Goal: Task Accomplishment & Management: Use online tool/utility

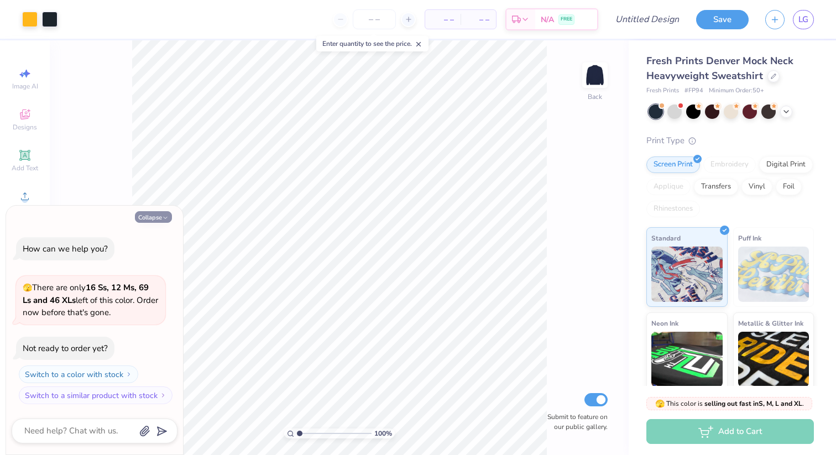
click at [154, 214] on button "Collapse" at bounding box center [153, 217] width 37 height 12
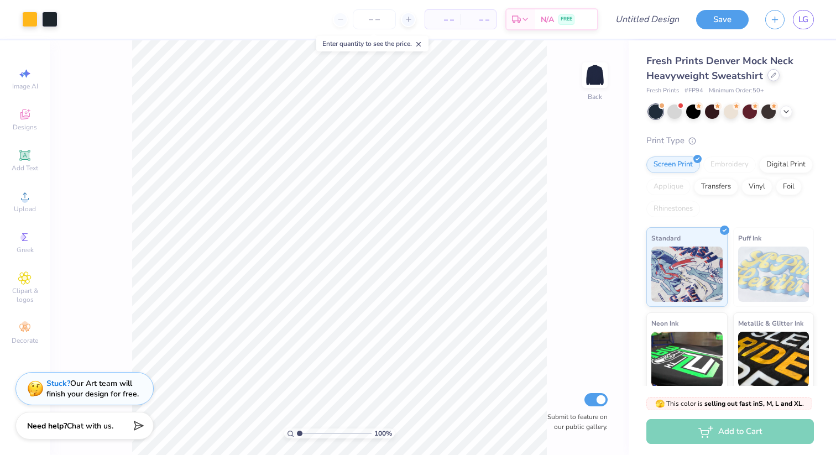
click at [771, 75] on icon at bounding box center [774, 75] width 6 height 6
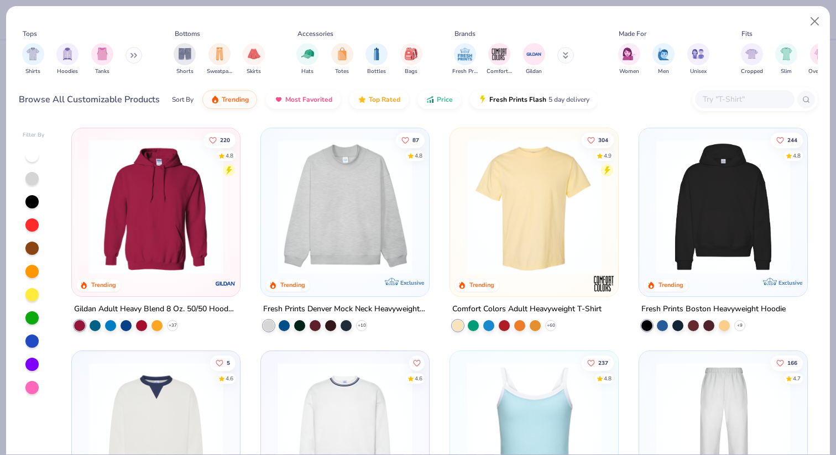
click at [29, 346] on div at bounding box center [31, 341] width 13 height 13
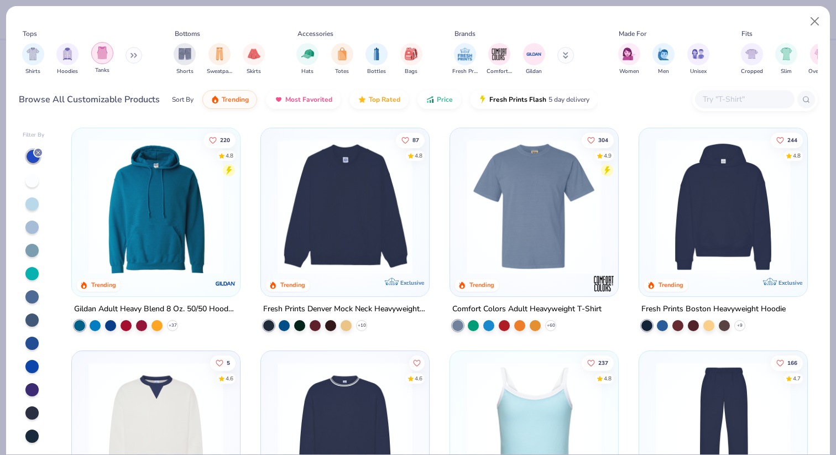
click at [95, 58] on div "filter for Tanks" at bounding box center [102, 53] width 22 height 22
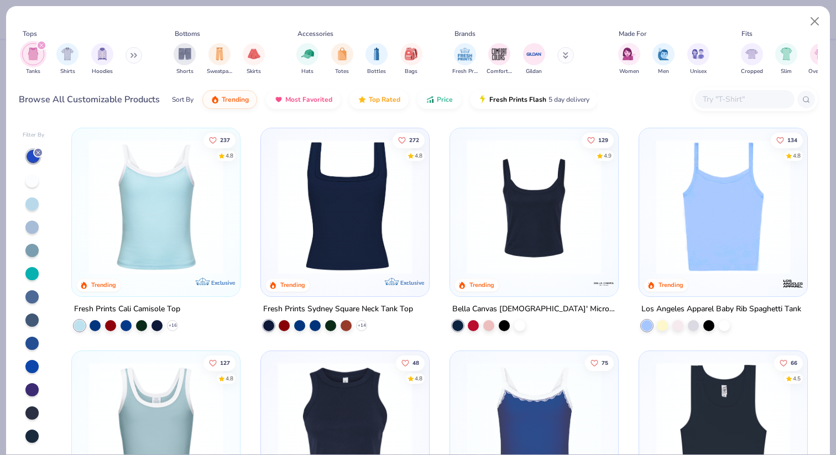
click at [35, 363] on div at bounding box center [31, 366] width 13 height 13
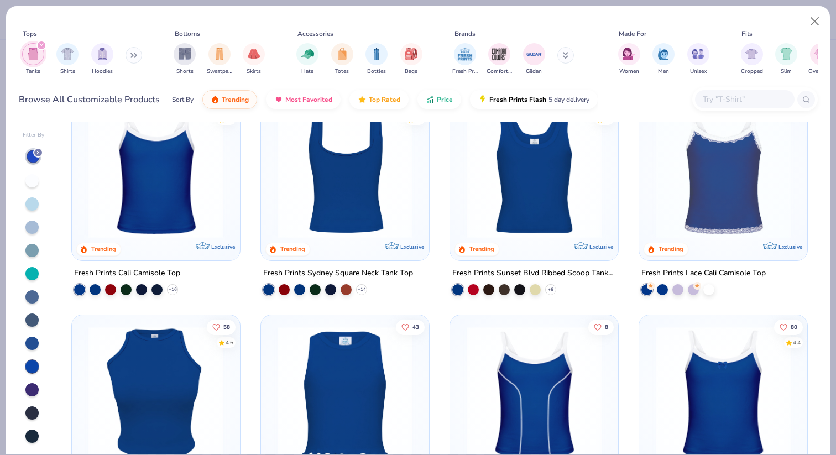
scroll to position [32, 0]
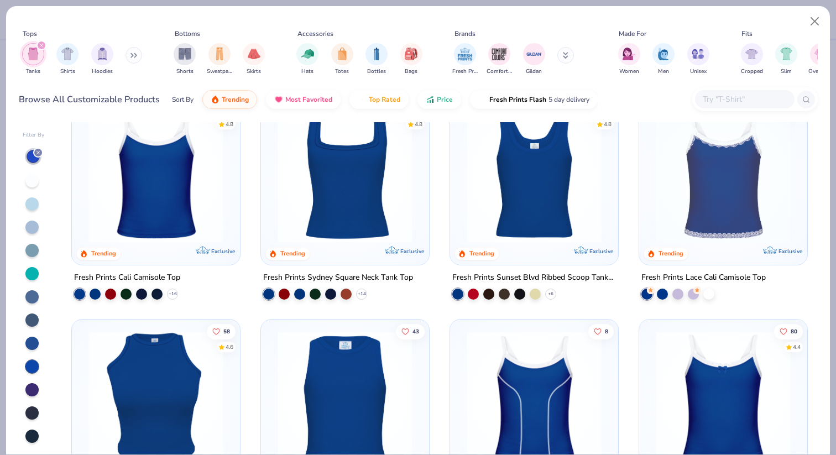
click at [331, 190] on img at bounding box center [345, 175] width 146 height 135
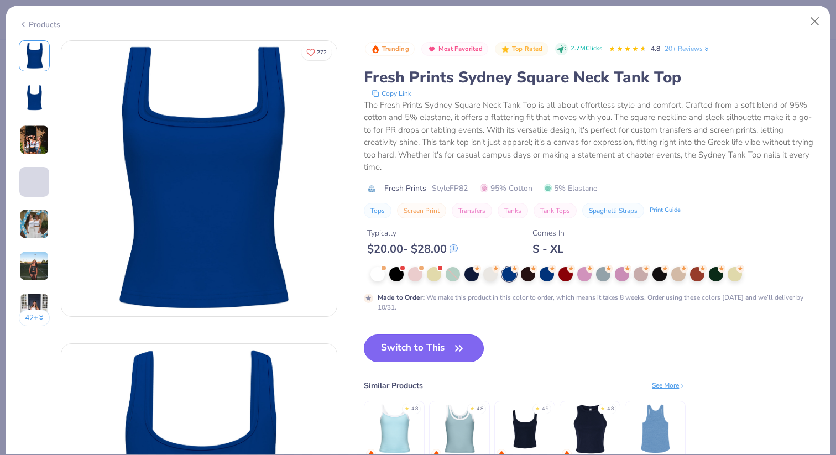
click at [399, 342] on button "Switch to This" at bounding box center [424, 349] width 120 height 28
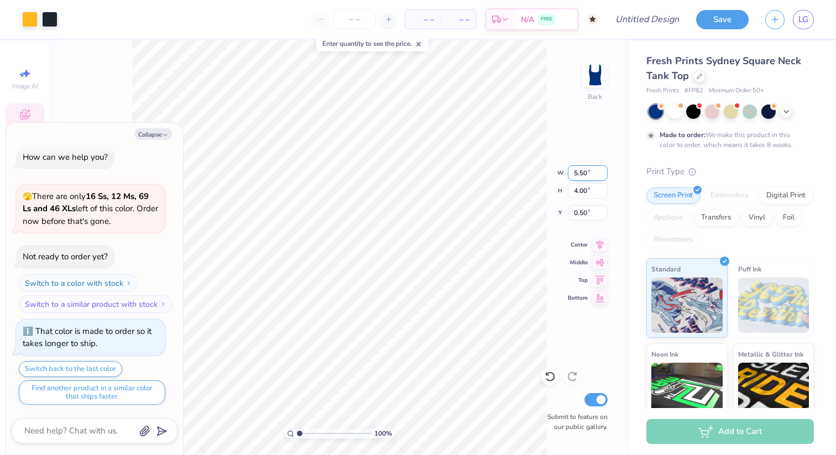
type textarea "x"
type input "1.94"
type input "2.12"
type input "2.83"
click at [34, 21] on div at bounding box center [29, 18] width 15 height 15
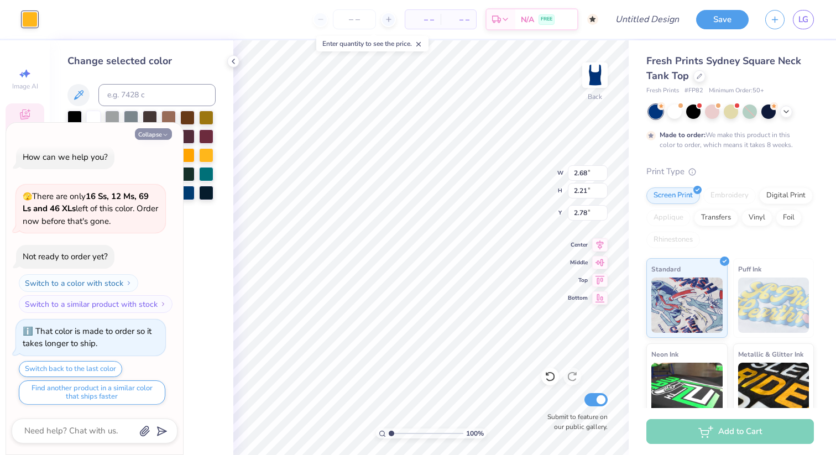
click at [163, 132] on icon "button" at bounding box center [165, 135] width 7 height 7
type textarea "x"
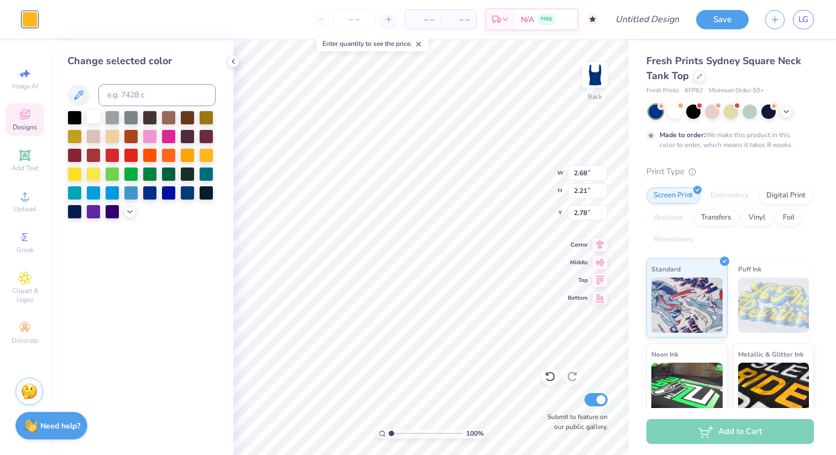
click at [95, 119] on div at bounding box center [93, 117] width 14 height 14
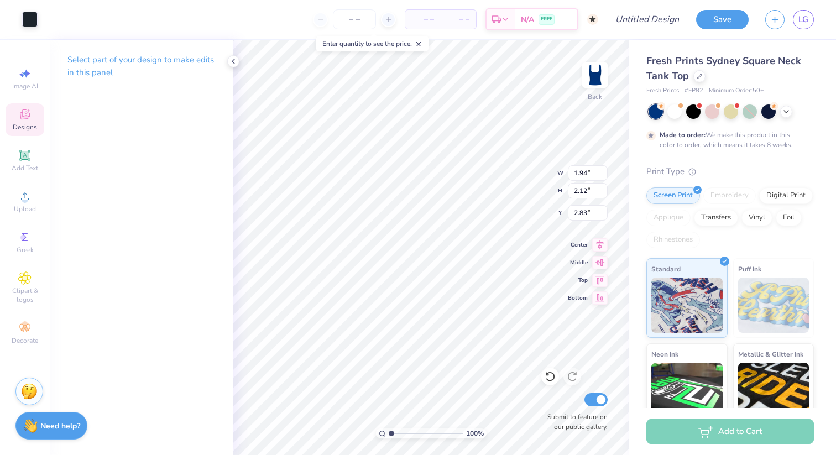
type input "1.94"
type input "2.12"
type input "2.83"
type input "0.41"
type input "0.64"
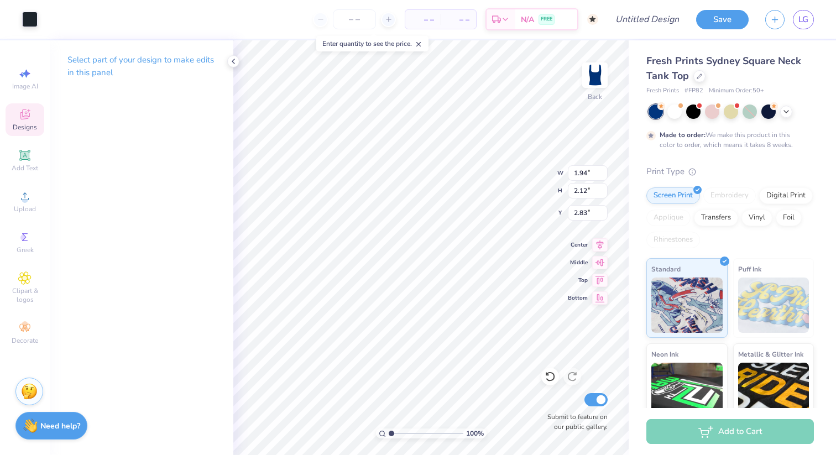
type input "3.20"
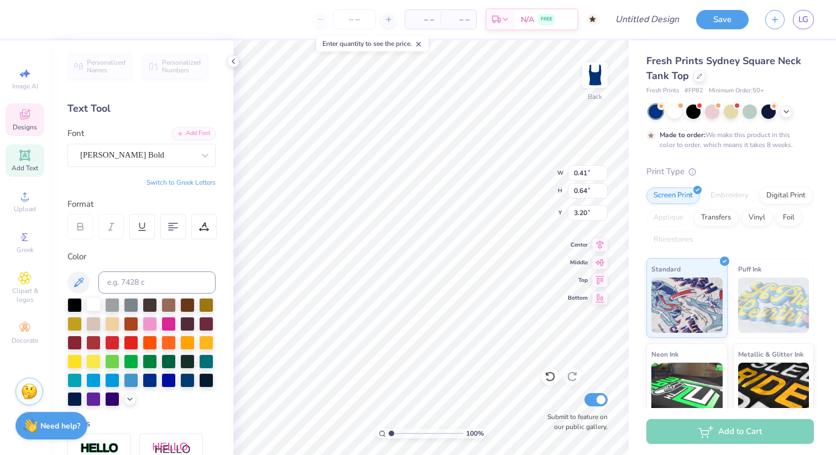
click at [95, 303] on div at bounding box center [93, 304] width 14 height 14
type input "0.38"
type input "3.25"
click at [98, 301] on div at bounding box center [93, 304] width 14 height 14
type input "1.94"
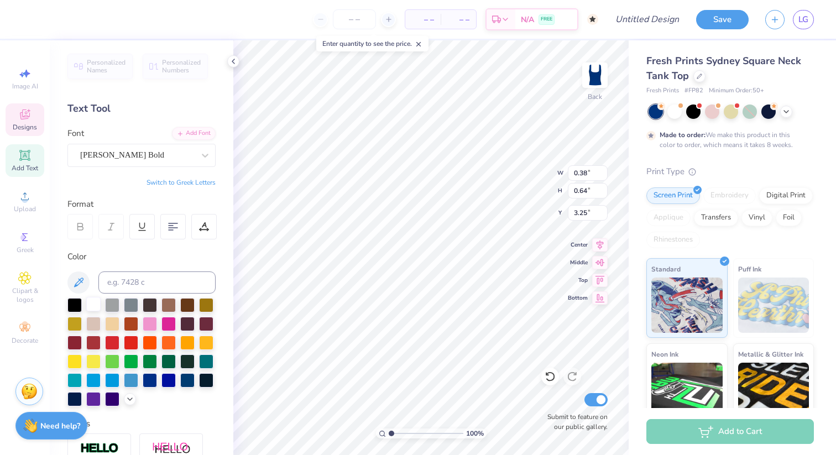
type input "2.12"
type input "2.83"
type input "2.68"
type input "2.21"
type input "2.78"
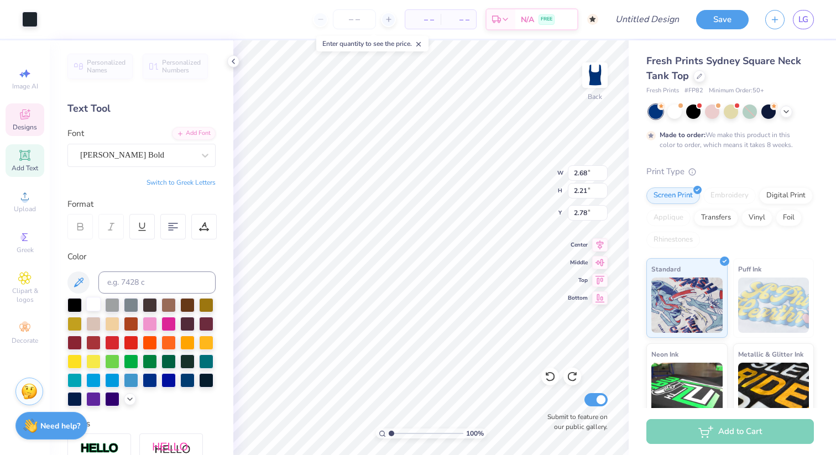
type input "1.94"
type input "2.12"
type input "2.83"
type input "2.38"
type input "1.63"
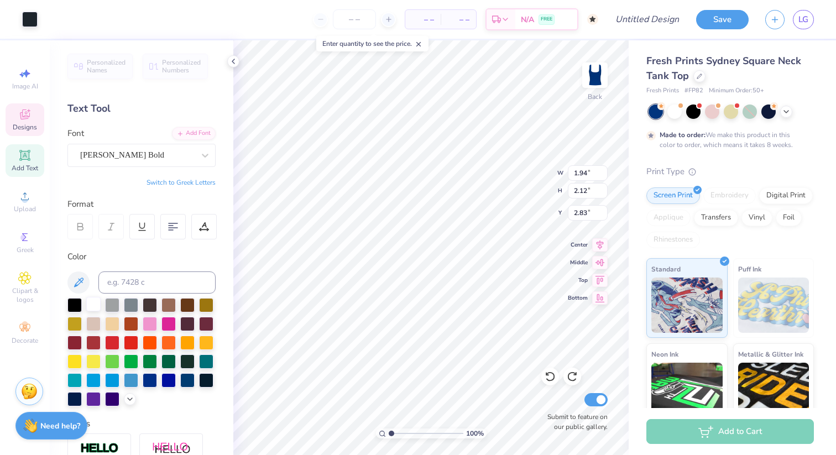
type input "3.31"
type input "1.94"
type input "2.12"
type input "2.83"
click at [152, 379] on div at bounding box center [150, 379] width 14 height 14
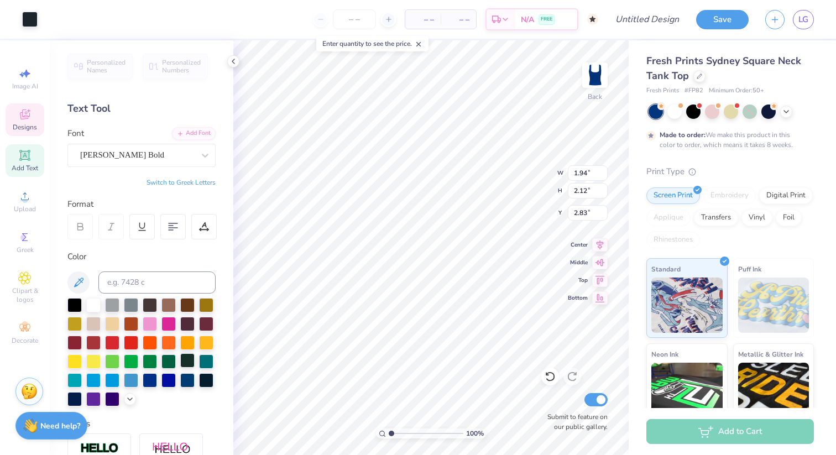
type input "0.41"
type input "0.64"
type input "3.25"
click at [169, 381] on div at bounding box center [168, 379] width 14 height 14
click at [164, 384] on div at bounding box center [168, 379] width 14 height 14
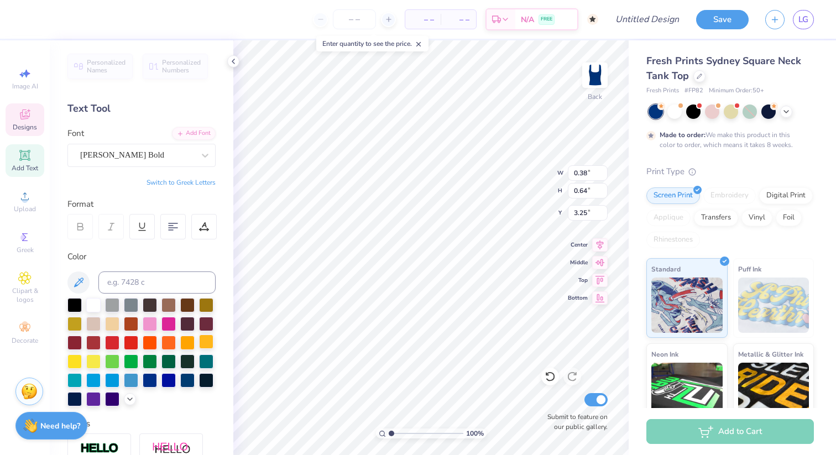
type input "1.94"
type input "2.12"
type input "2.83"
click at [91, 308] on div at bounding box center [93, 304] width 14 height 14
type input "2.68"
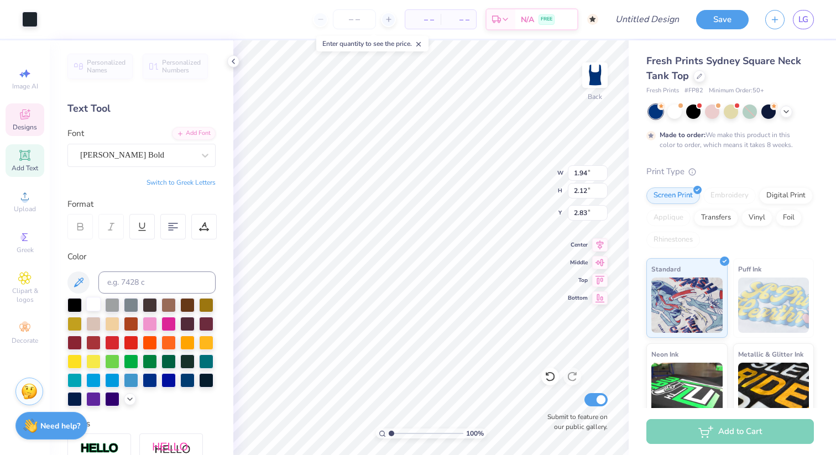
type input "2.21"
type input "2.78"
type input "5.50"
type input "4.00"
type input "1.00"
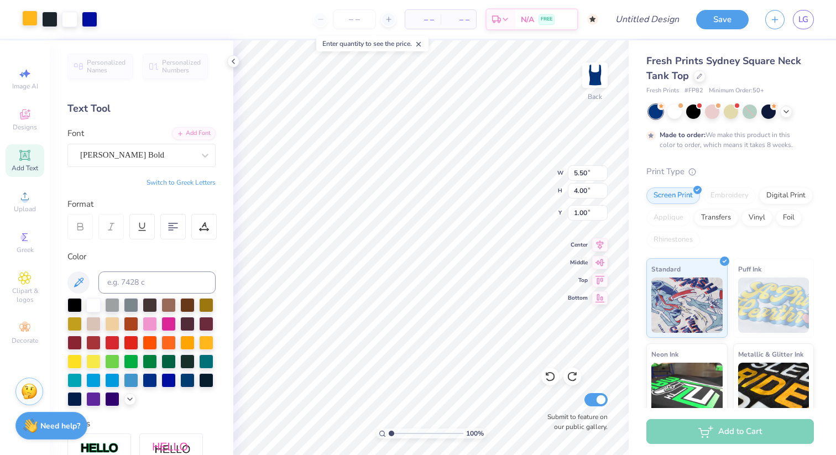
click at [38, 23] on div at bounding box center [29, 18] width 15 height 15
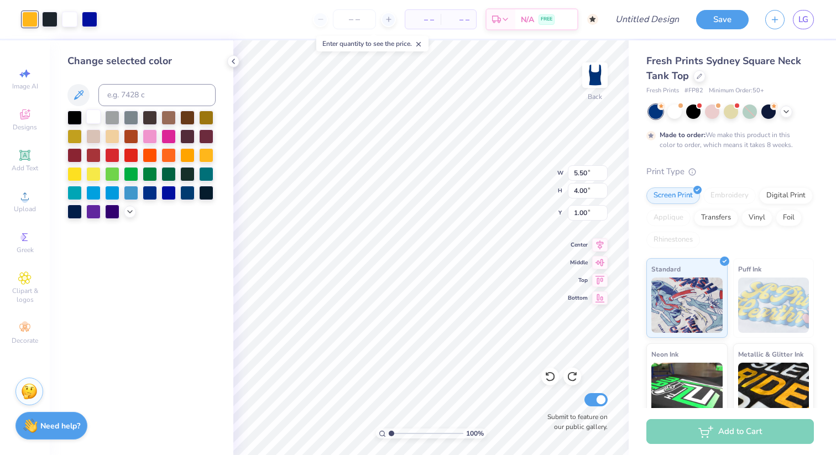
click at [92, 117] on div at bounding box center [93, 117] width 14 height 14
click at [50, 25] on div at bounding box center [49, 18] width 15 height 15
click at [92, 118] on div at bounding box center [93, 117] width 14 height 14
click at [146, 194] on div at bounding box center [150, 192] width 14 height 14
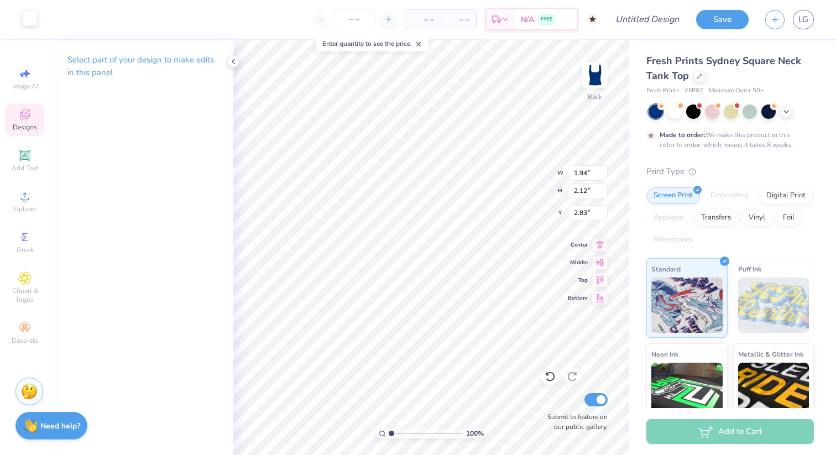
click at [33, 20] on div at bounding box center [29, 18] width 15 height 15
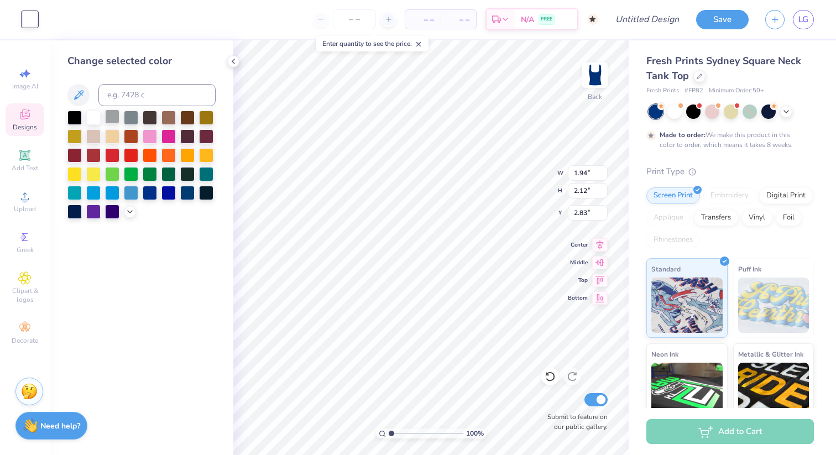
click at [111, 118] on div at bounding box center [112, 117] width 14 height 14
click at [162, 196] on div at bounding box center [168, 192] width 14 height 14
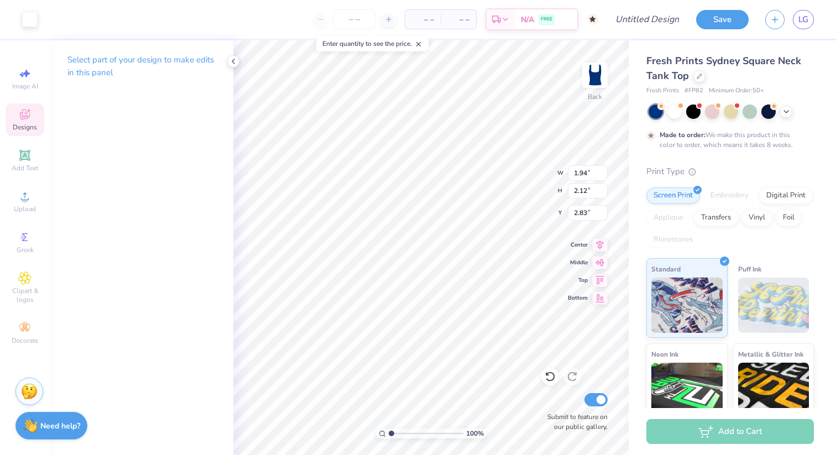
type input "2.68"
type input "2.21"
type input "2.78"
type input "1.94"
type input "2.12"
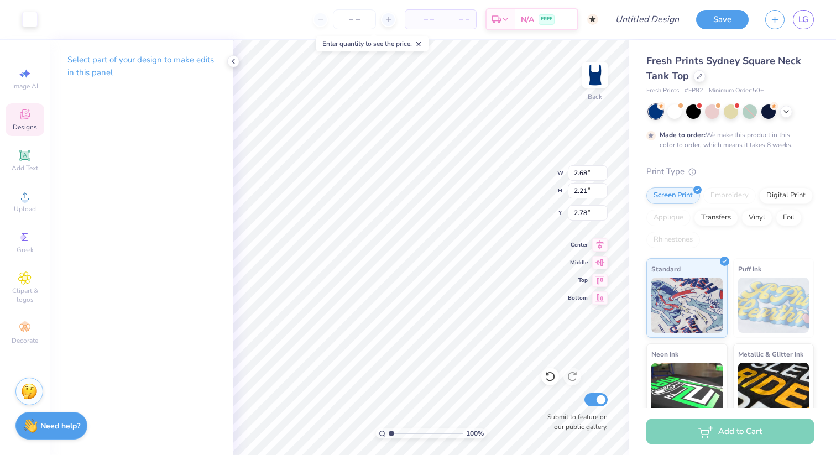
type input "2.83"
click at [25, 16] on div at bounding box center [29, 18] width 15 height 15
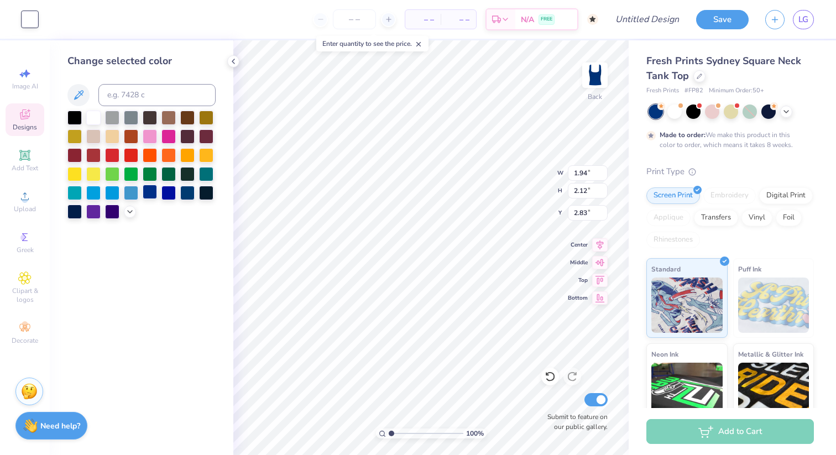
click at [151, 190] on div at bounding box center [150, 192] width 14 height 14
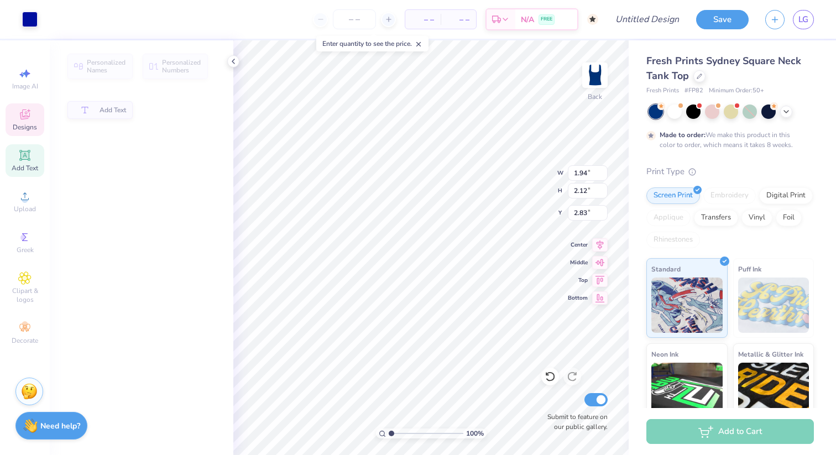
type input "0.38"
type input "0.64"
type input "3.25"
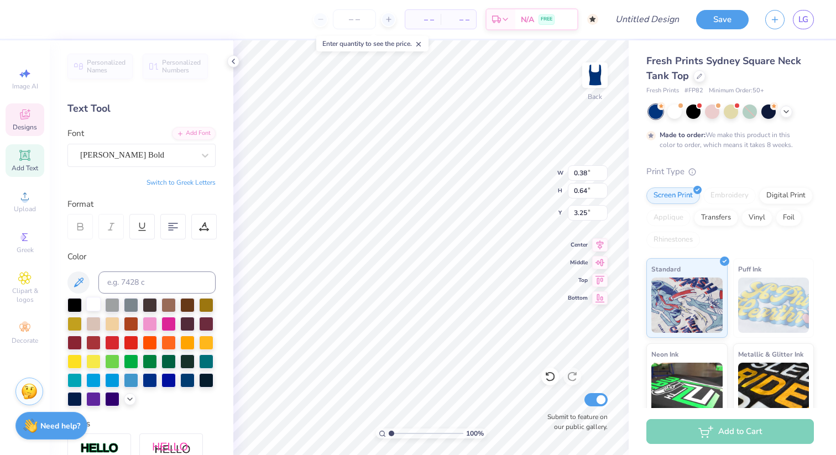
click at [95, 302] on div at bounding box center [93, 304] width 14 height 14
click at [92, 301] on div at bounding box center [93, 304] width 14 height 14
type input "2.68"
type input "2.21"
type input "2.78"
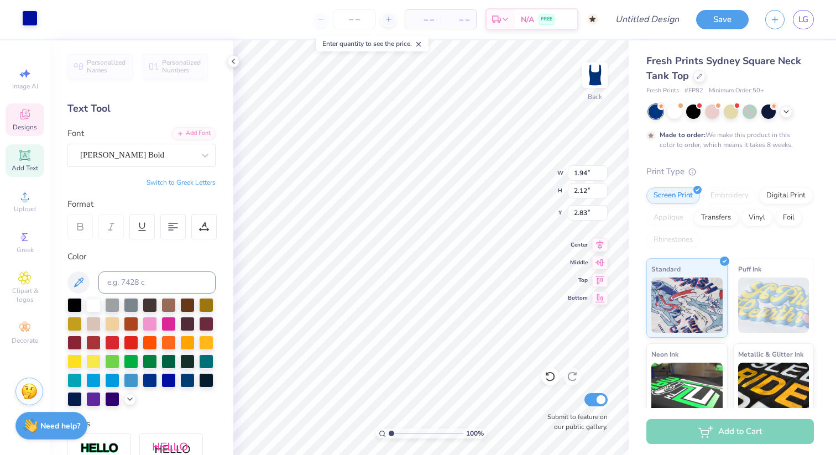
click at [24, 24] on div at bounding box center [29, 18] width 15 height 15
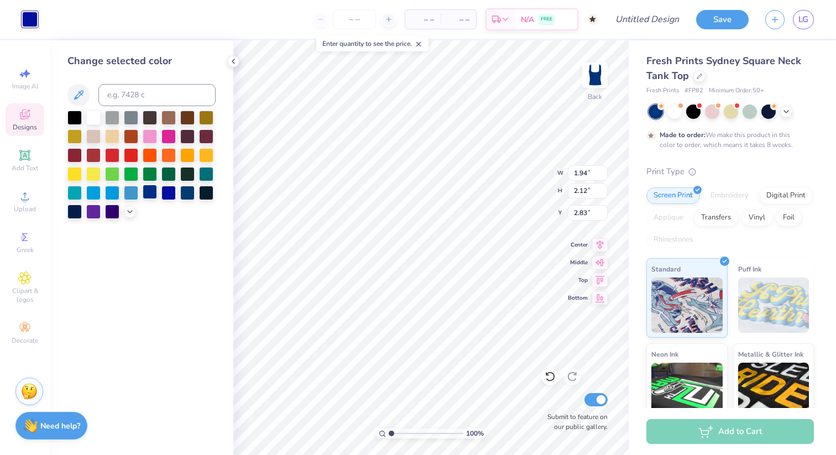
click at [150, 190] on div at bounding box center [150, 192] width 14 height 14
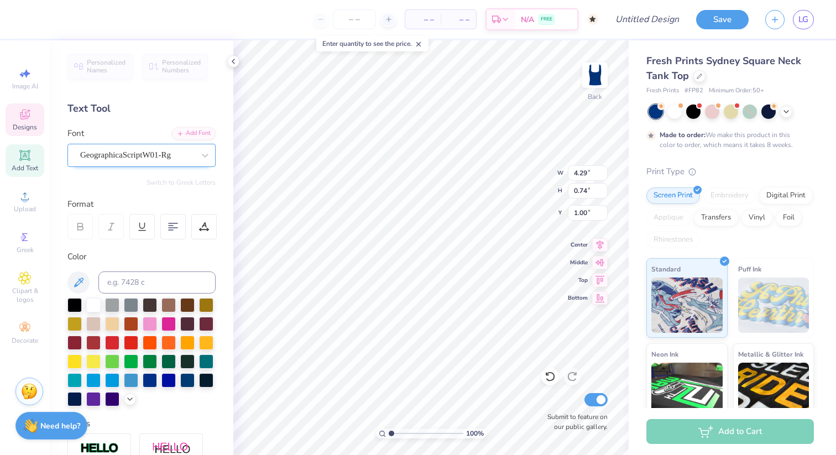
click at [144, 159] on div "GeographicaScriptW01-Rg" at bounding box center [137, 155] width 116 height 17
click at [144, 159] on span "GeographicaScriptW01-Rg" at bounding box center [125, 155] width 91 height 13
type input "Alpha Phi"
type input "1.94"
type input "2.12"
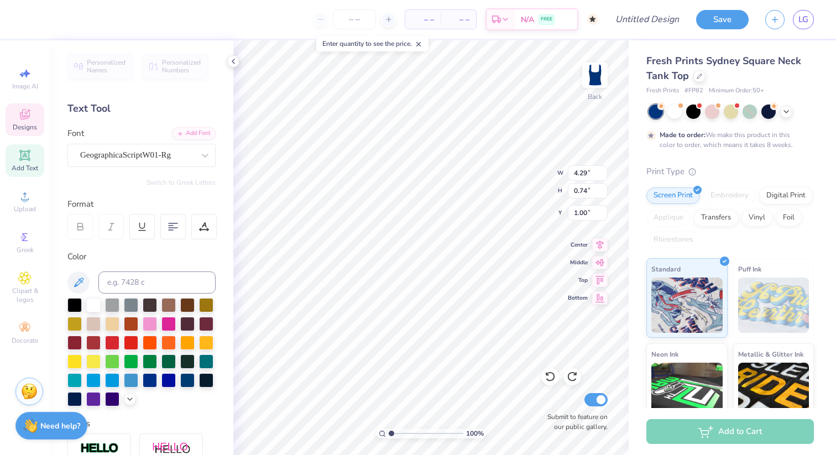
type input "2.83"
click at [33, 21] on div at bounding box center [29, 18] width 15 height 15
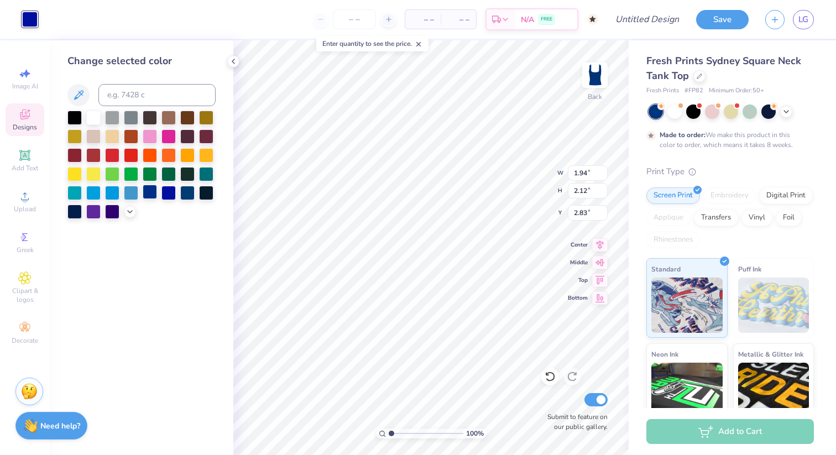
click at [150, 191] on div at bounding box center [150, 192] width 14 height 14
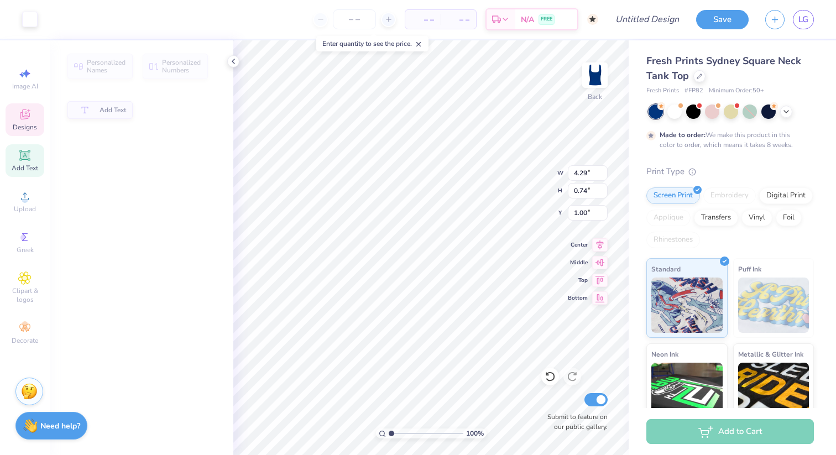
type input "0.87"
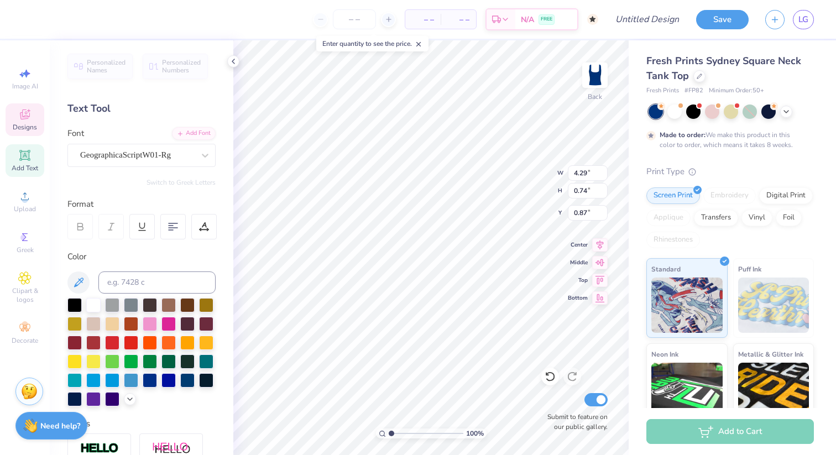
scroll to position [0, 1]
type textarea "Alpha Phi Durham"
type input "1.09"
click at [509, 172] on div "100 % Back W 4.43 4.43 " H 0.74 0.74 " Y 1.09 1.09 " Center Middle Top Bottom S…" at bounding box center [430, 247] width 395 height 415
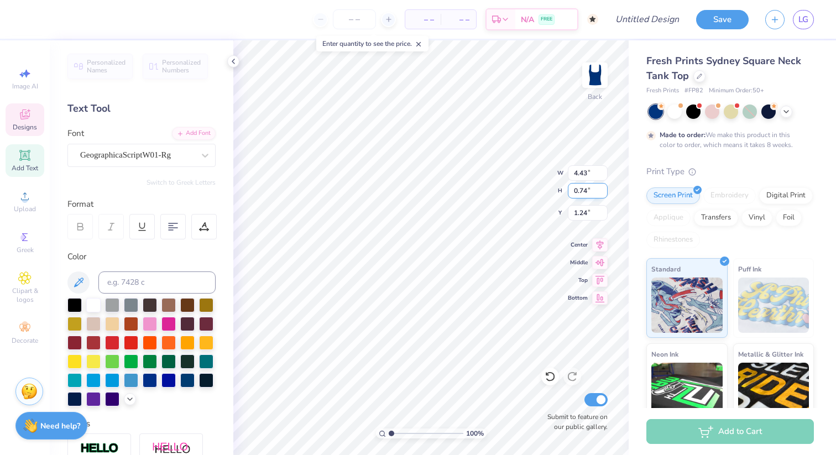
click at [508, 180] on div "100 % Back W 4.43 4.43 " H 0.74 0.74 " Y 1.24 1.24 " Center Middle Top Bottom S…" at bounding box center [430, 247] width 395 height 415
type input "0.87"
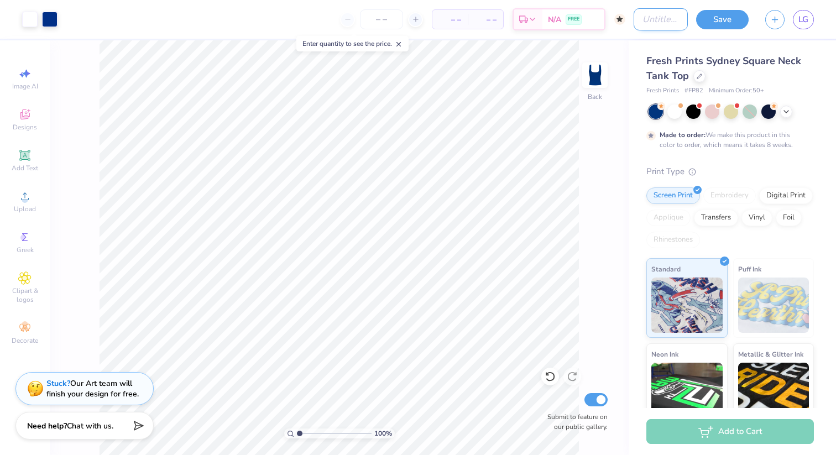
click at [634, 19] on input "Design Title" at bounding box center [661, 19] width 54 height 22
type input "Gameday Top"
click at [713, 23] on button "Save" at bounding box center [722, 17] width 53 height 19
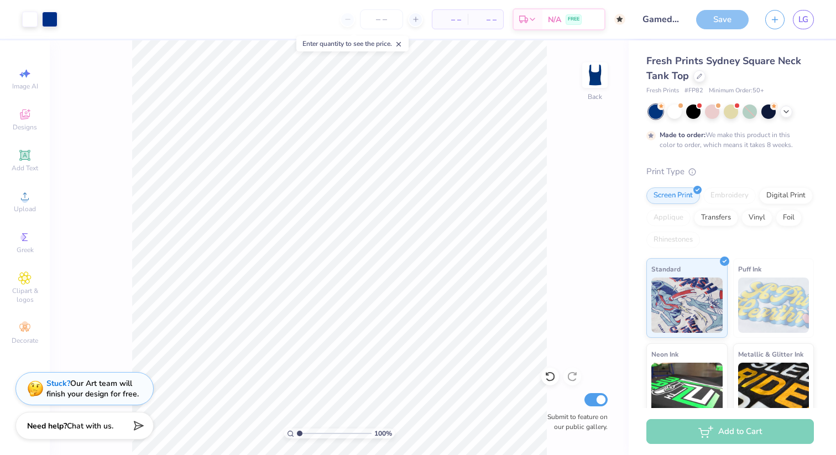
click at [712, 20] on div "Save" at bounding box center [722, 19] width 53 height 19
click at [738, 25] on div "Save" at bounding box center [722, 19] width 53 height 19
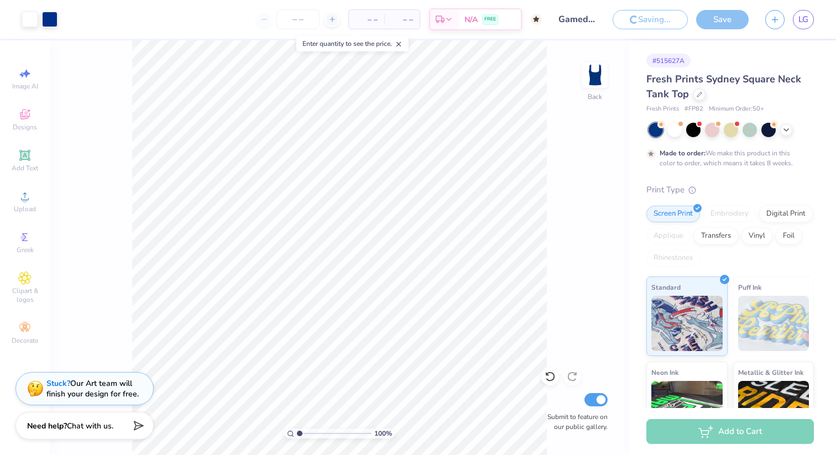
scroll to position [118, 0]
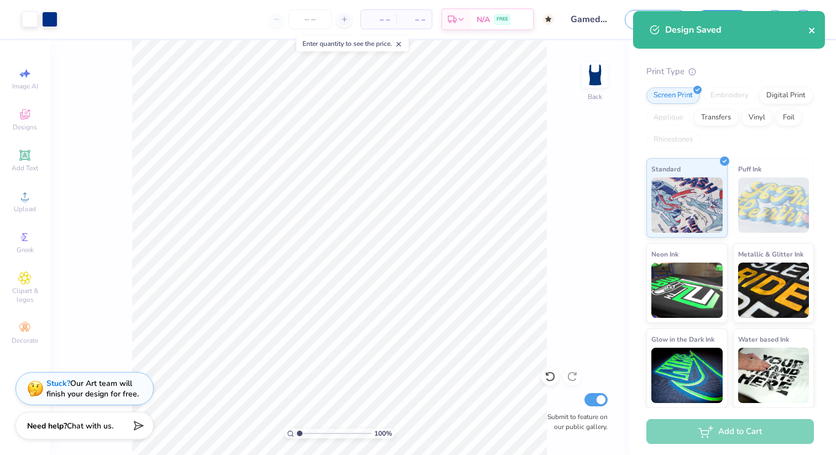
click at [809, 31] on icon "close" at bounding box center [813, 30] width 8 height 9
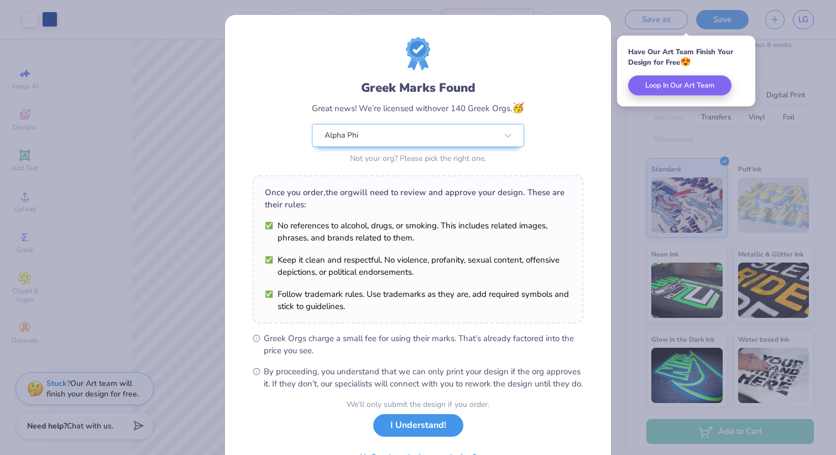
click at [424, 431] on button "I Understand!" at bounding box center [418, 425] width 90 height 23
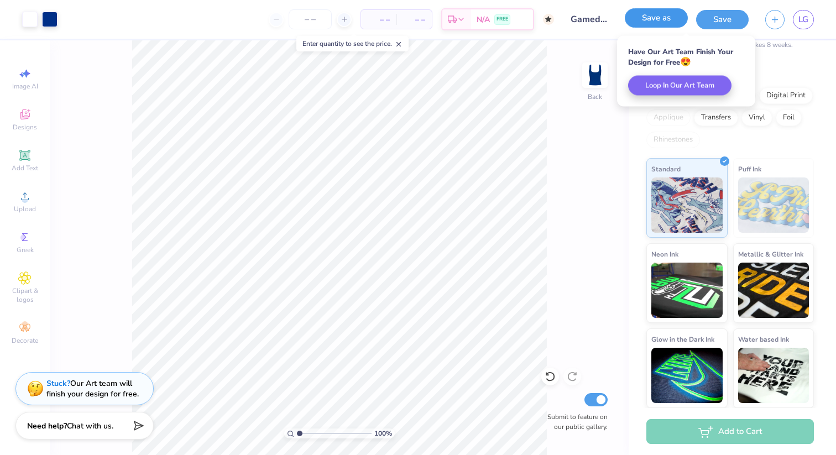
click at [654, 13] on button "Save as" at bounding box center [656, 17] width 63 height 19
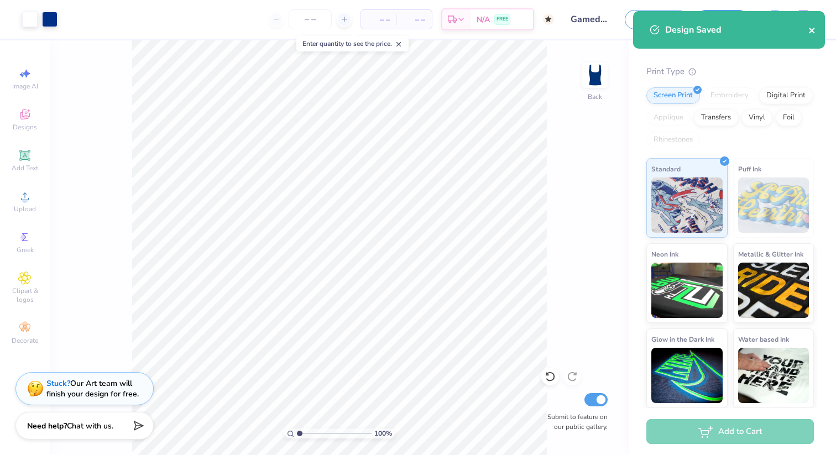
click at [814, 33] on icon "close" at bounding box center [812, 31] width 6 height 6
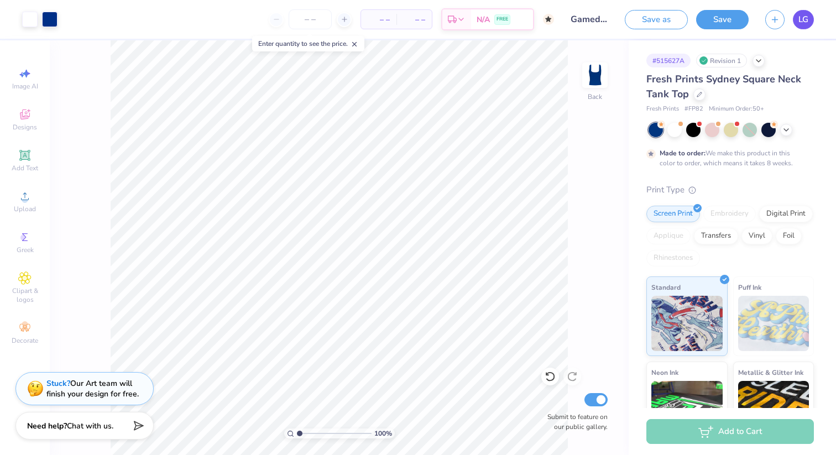
click at [800, 25] on span "LG" at bounding box center [804, 19] width 10 height 13
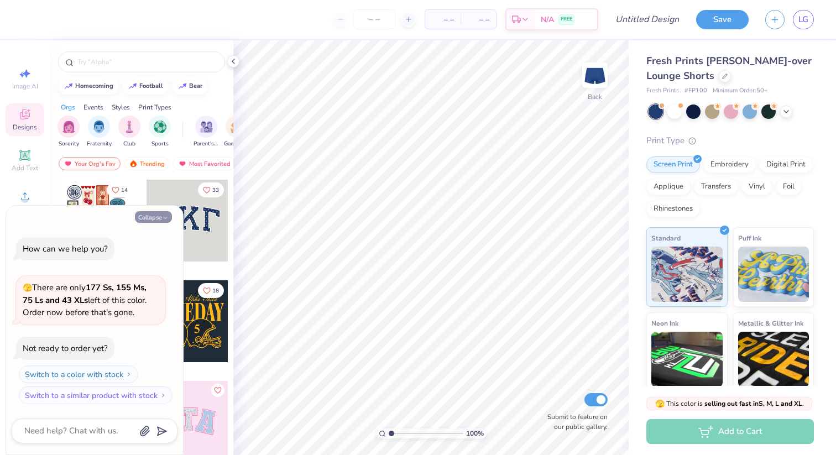
click at [164, 217] on icon "button" at bounding box center [165, 218] width 7 height 7
type textarea "x"
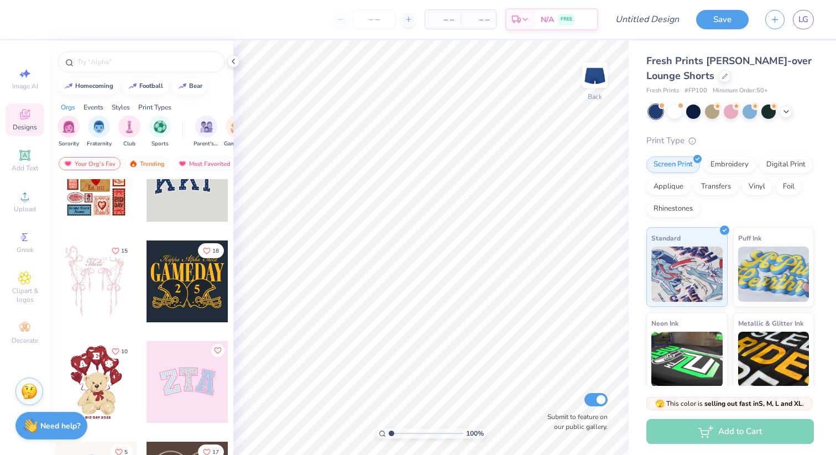
scroll to position [39, 0]
click at [168, 295] on div at bounding box center [188, 282] width 82 height 82
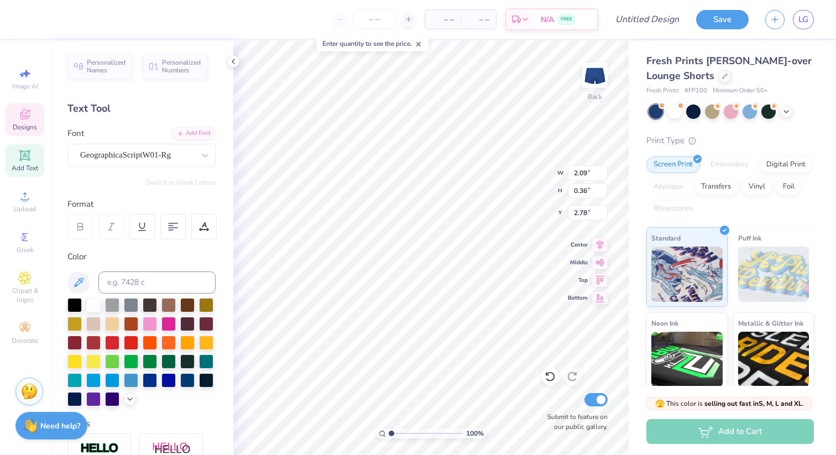
scroll to position [0, 3]
type input "3.06"
type input "2.09"
type input "0.36"
type input "2.78"
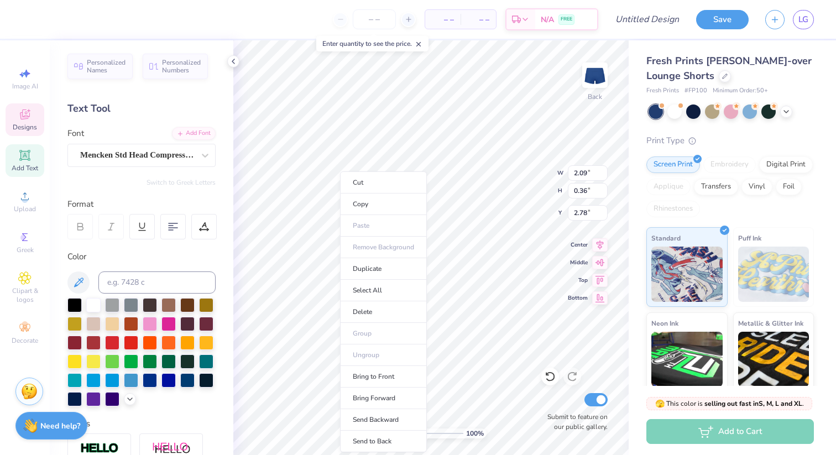
type input "2.68"
type input "0.69"
type input "3.06"
type input "1.95"
type input "2.78"
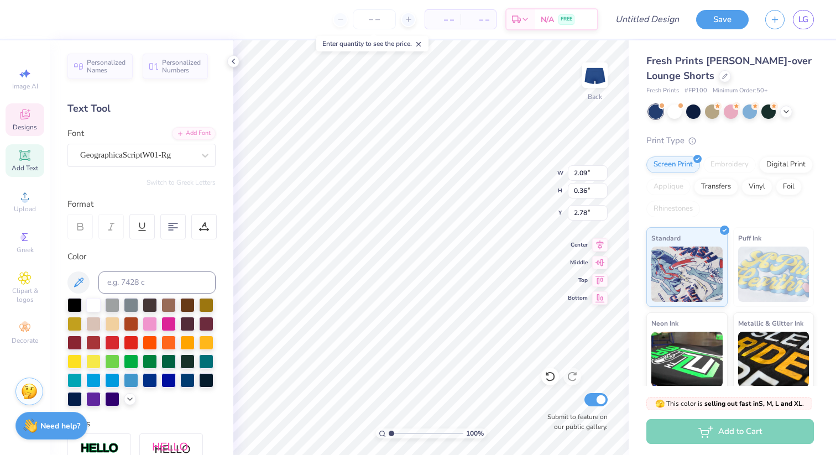
type input "3.53"
type input "0.61"
type input "2.53"
type textarea "Alpha Phi"
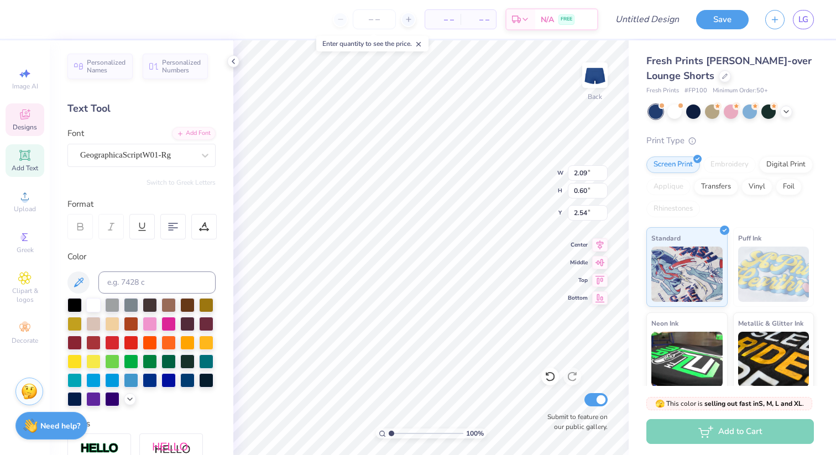
type input "5.54"
type input "2.08"
type input "0.62"
type input "5.53"
type textarea "Alph Phi"
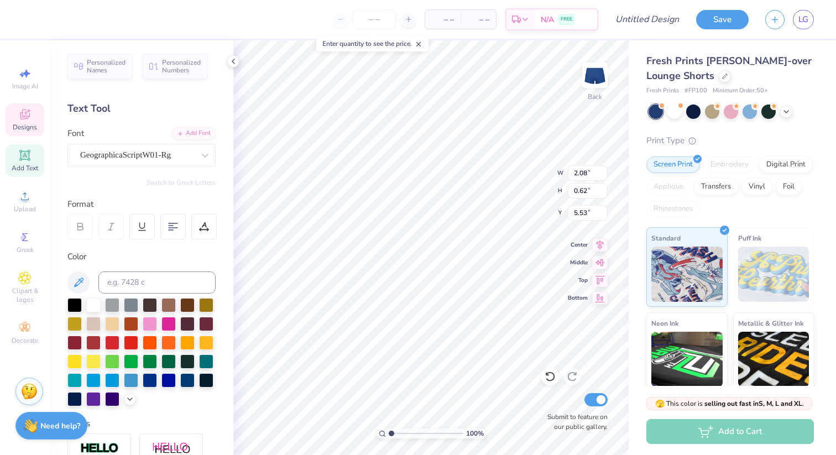
scroll to position [0, 0]
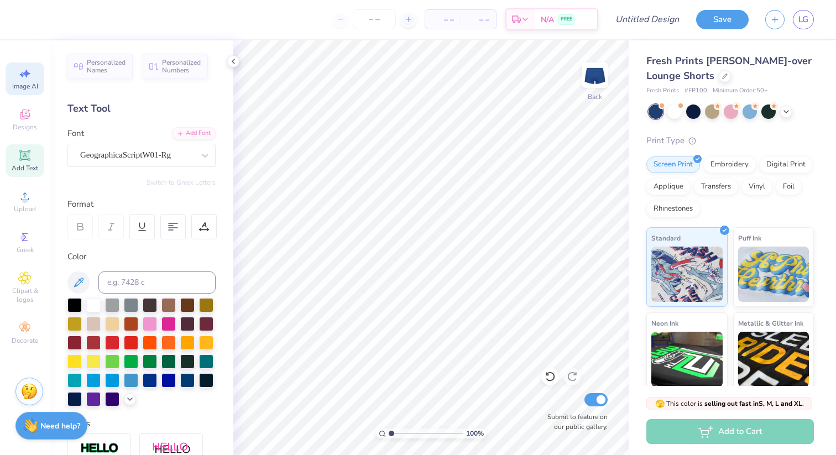
click at [31, 76] on icon at bounding box center [24, 73] width 13 height 13
select select "4"
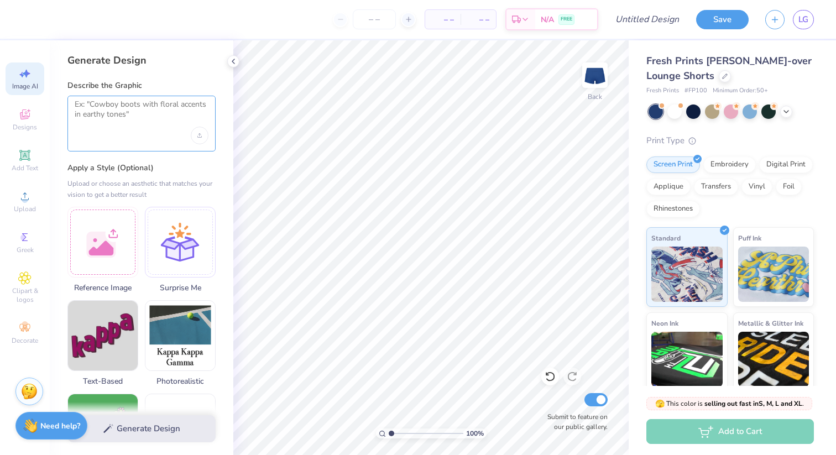
click at [140, 119] on textarea at bounding box center [142, 114] width 134 height 28
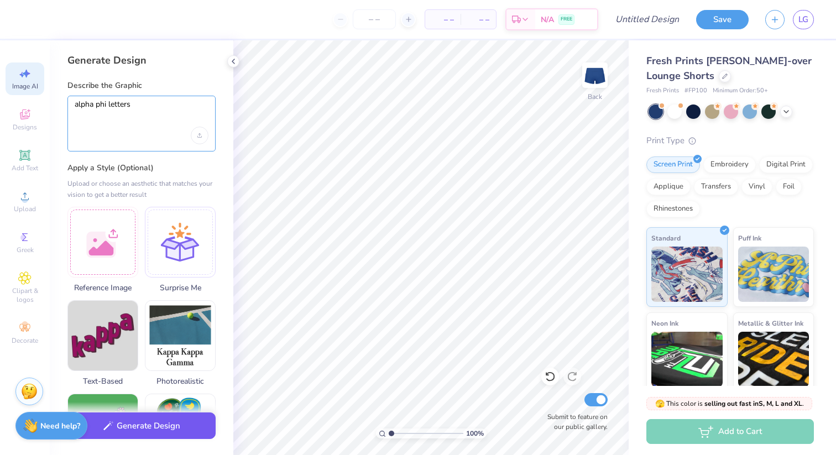
type textarea "alpha phi letters"
click at [143, 419] on button "Generate Design" at bounding box center [141, 426] width 148 height 27
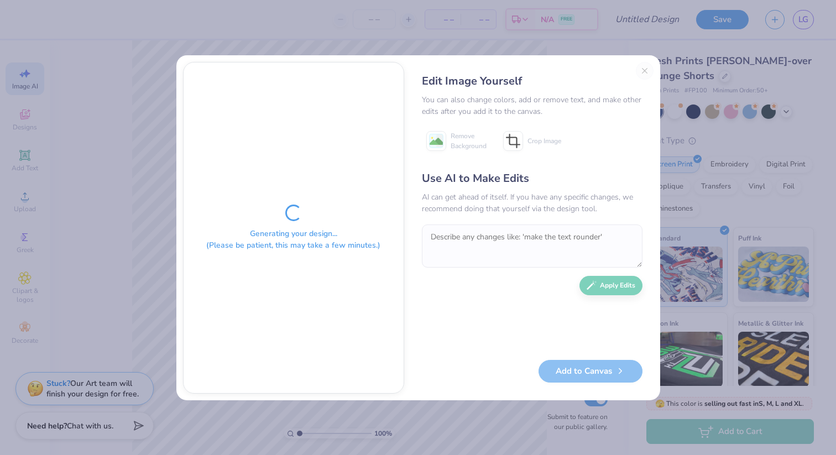
click at [645, 71] on div "Edit Image Yourself You can also change colors, add or remove text, and make ot…" at bounding box center [532, 228] width 243 height 332
